Goal: Communication & Community: Ask a question

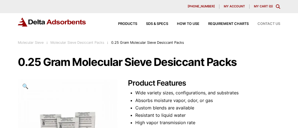
click at [269, 23] on span "Contact Us" at bounding box center [269, 24] width 23 height 4
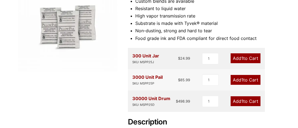
scroll to position [151, 0]
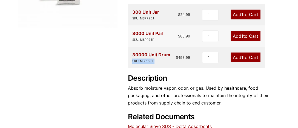
drag, startPoint x: 164, startPoint y: 62, endPoint x: 129, endPoint y: 64, distance: 35.2
click at [129, 64] on div "30000 Unit Drum SKU: MSPP25D $ 498.99 1 Add 1 to Cart" at bounding box center [196, 57] width 137 height 21
copy div "SKU: MSPP25D"
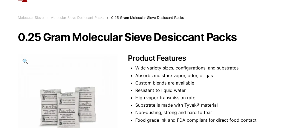
scroll to position [0, 0]
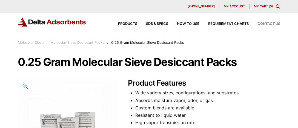
click at [264, 25] on span "Contact Us" at bounding box center [269, 24] width 23 height 4
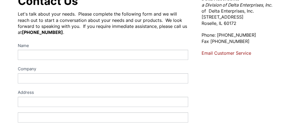
scroll to position [75, 0]
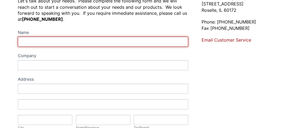
click at [42, 39] on input "Name" at bounding box center [103, 42] width 170 height 10
type input "Donna Peterson"
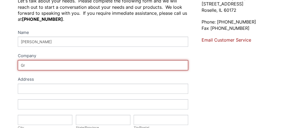
type input "Grand Mesa Packaging"
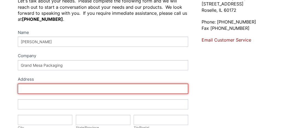
type input "3199 D Road #C102"
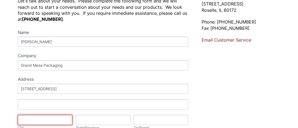
type input "Grand Junction"
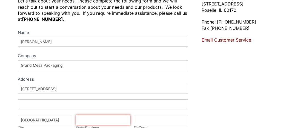
type input "CO"
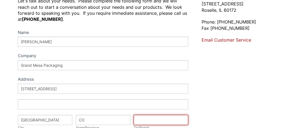
type input "81504"
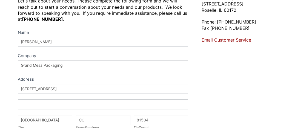
select select "United States"
type input "+19708564820"
type input "Donna@grandmesapackaging.com"
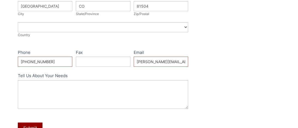
scroll to position [201, 0]
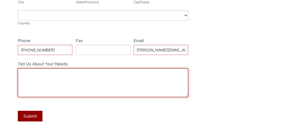
click at [43, 76] on textarea "Tell Us About Your Needs" at bounding box center [103, 83] width 170 height 29
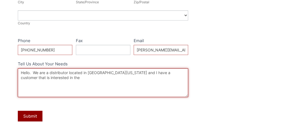
type textarea "Hello. We are a distributor located in Western Colorado and I have a customer t…"
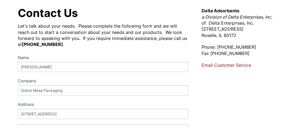
scroll to position [0, 0]
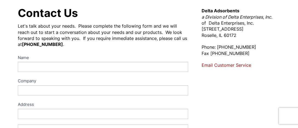
scroll to position [50, 0]
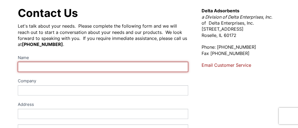
click at [54, 65] on input "Name" at bounding box center [103, 67] width 170 height 10
type input "Donna Peterson"
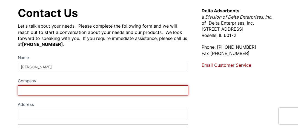
type input "Grand Mesa Packaging"
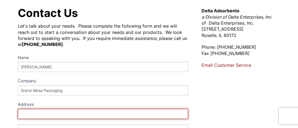
type input "3199 D Road #C102"
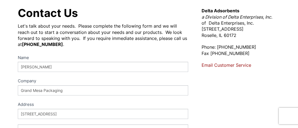
type input "Grand Junction"
type input "CO"
type input "81504"
select select "United States"
type input "+19708564820"
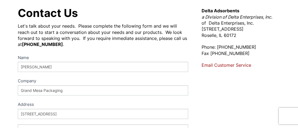
type input "Donna@grandmesapackaging.com"
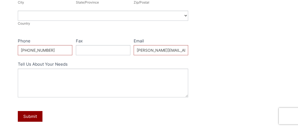
scroll to position [201, 0]
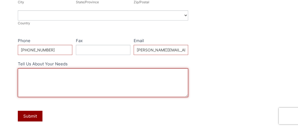
click at [34, 74] on textarea "Tell Us About Your Needs" at bounding box center [103, 83] width 170 height 29
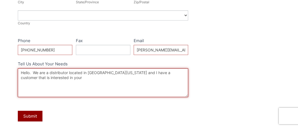
paste textarea "SKU: MSPP25D"
drag, startPoint x: 82, startPoint y: 78, endPoint x: 120, endPoint y: 85, distance: 39.0
click at [82, 78] on textarea "Hello. We are a distributor located in Western Colorado and I have a customer t…" at bounding box center [103, 83] width 170 height 29
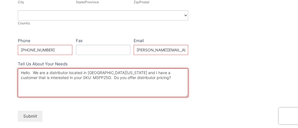
type textarea "Hello. We are a distributor located in Western Colorado and I have a customer t…"
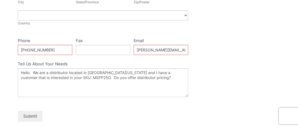
click at [32, 117] on button "Submit" at bounding box center [30, 116] width 25 height 11
